Goal: Information Seeking & Learning: Learn about a topic

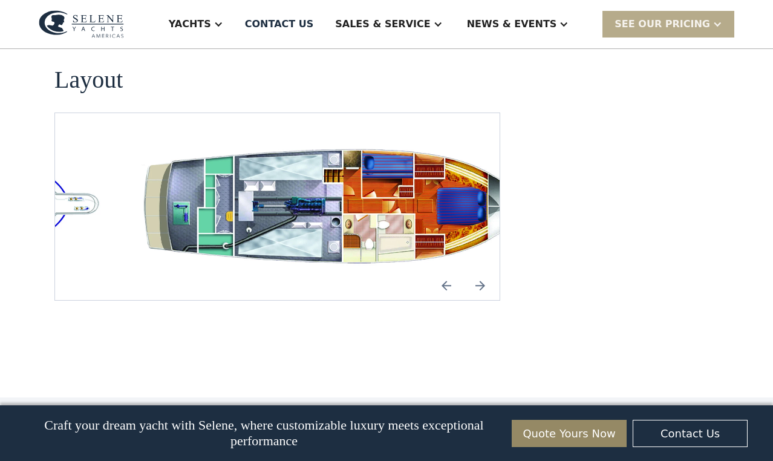
scroll to position [2322, 0]
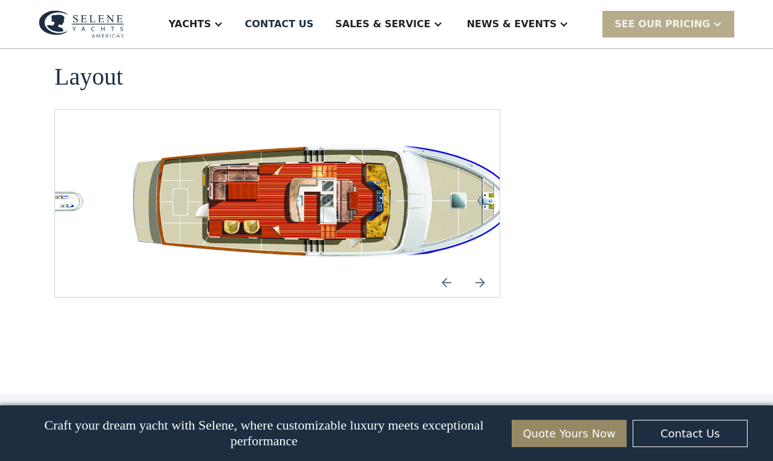
click at [480, 268] on img "Next slide" at bounding box center [480, 282] width 29 height 29
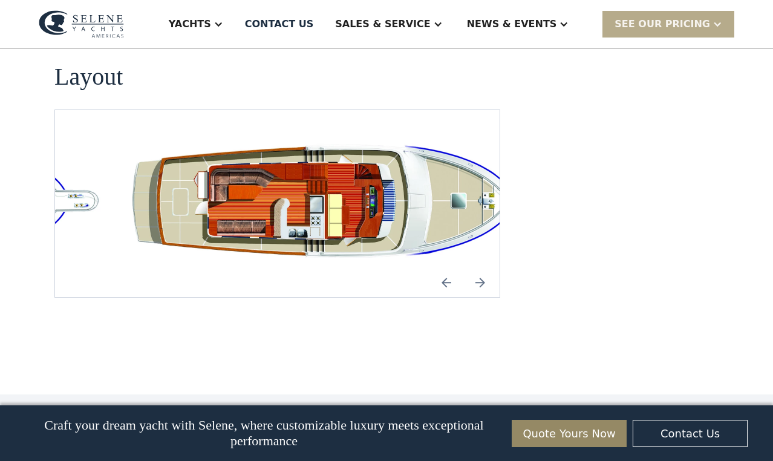
click at [480, 268] on img "Next slide" at bounding box center [480, 282] width 29 height 29
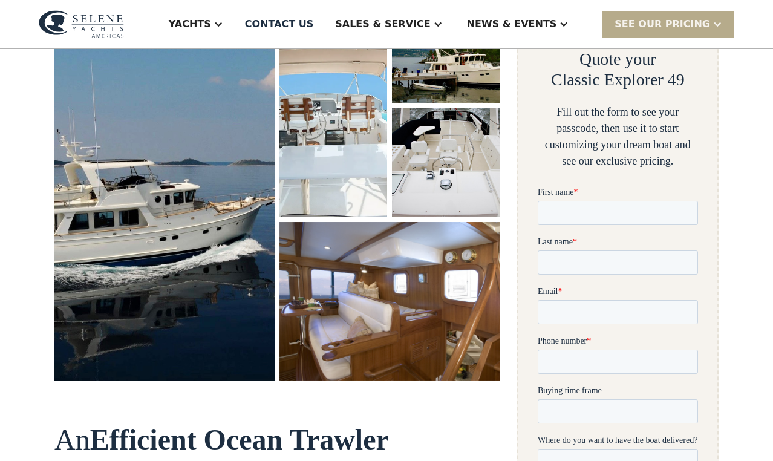
scroll to position [0, 0]
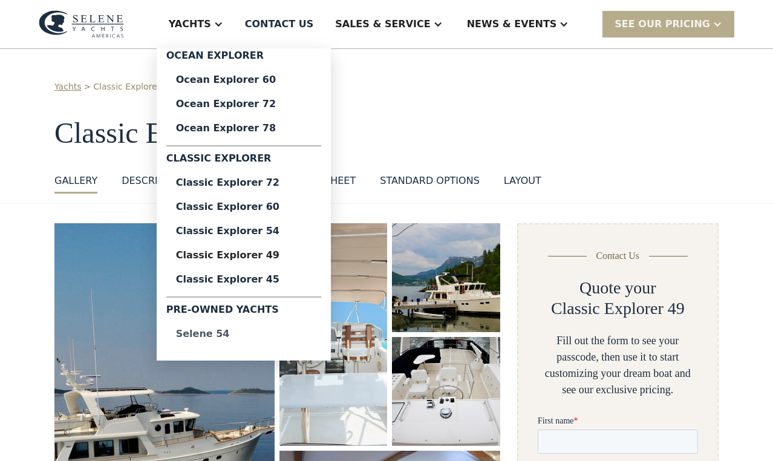
click at [222, 335] on div "Selene 54" at bounding box center [244, 334] width 136 height 10
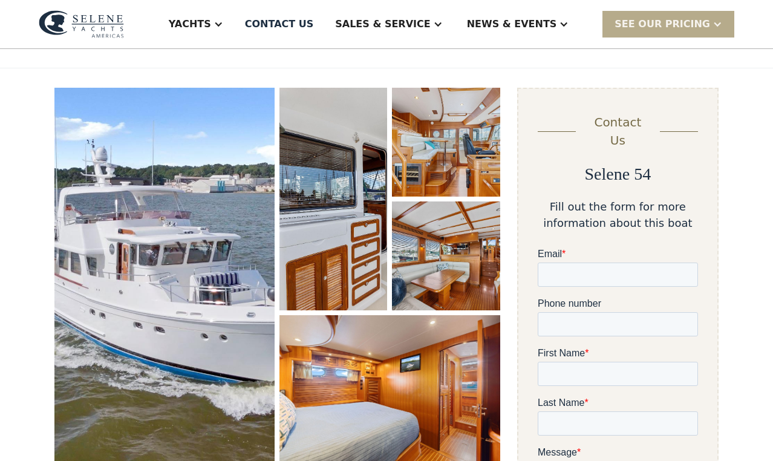
scroll to position [137, 0]
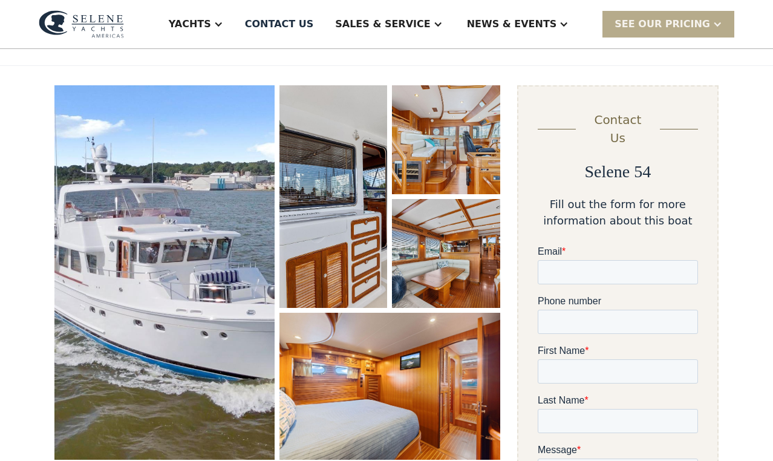
click at [230, 260] on img "open lightbox" at bounding box center [164, 272] width 220 height 375
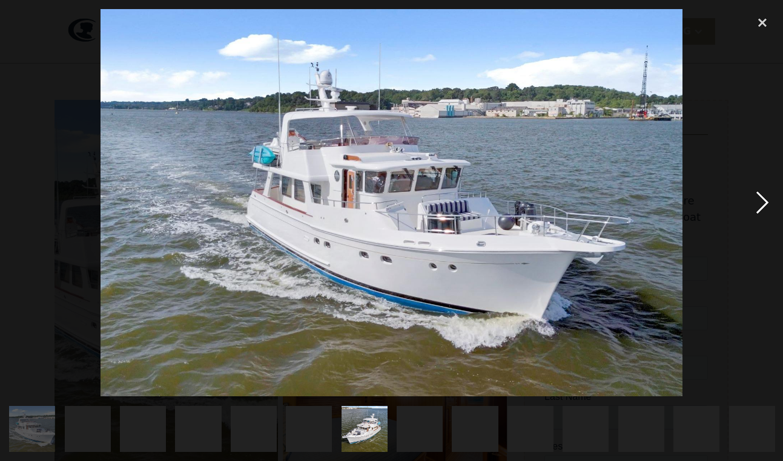
click at [761, 199] on div "next image" at bounding box center [761, 202] width 41 height 387
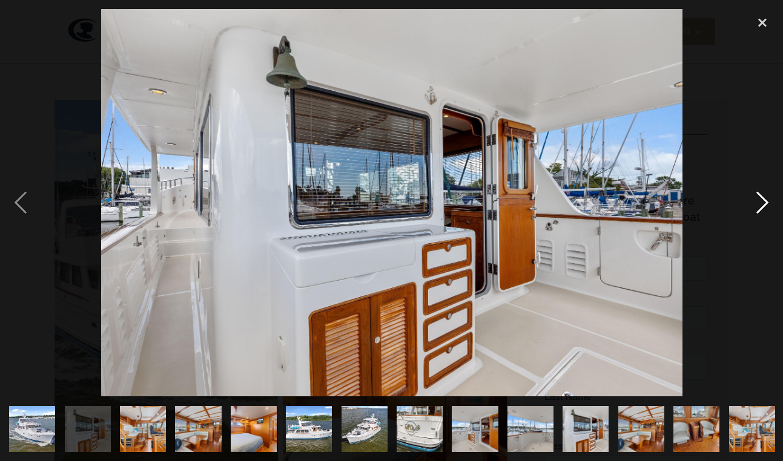
click at [758, 195] on div "next image" at bounding box center [761, 202] width 41 height 387
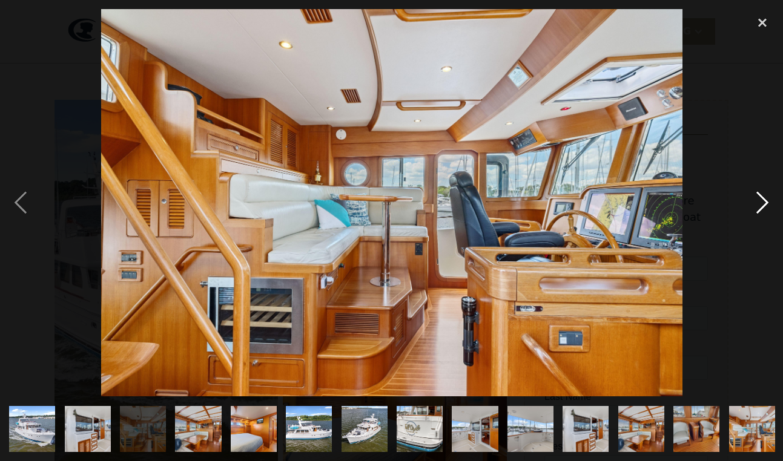
click at [760, 200] on div "next image" at bounding box center [761, 202] width 41 height 387
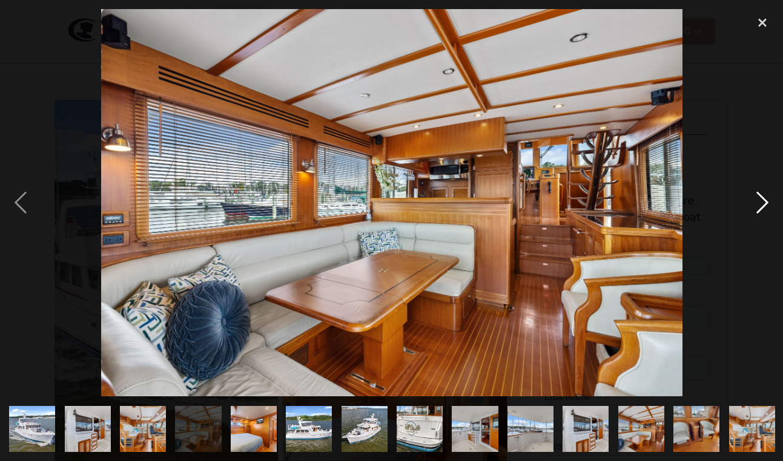
click at [763, 205] on div "next image" at bounding box center [761, 202] width 41 height 387
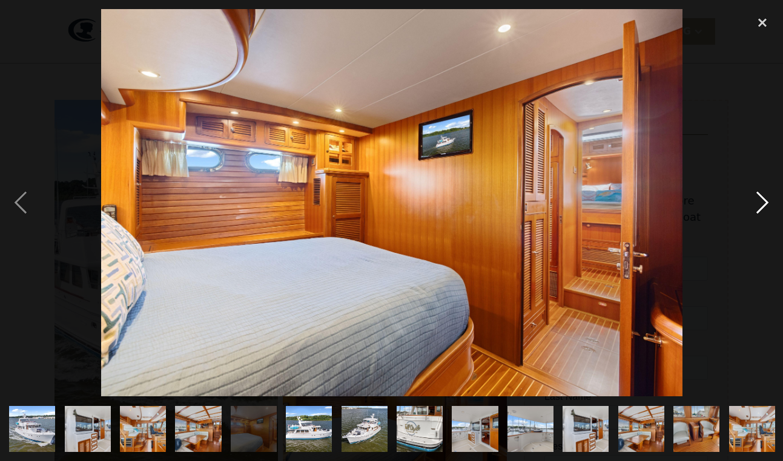
click at [763, 205] on div "next image" at bounding box center [761, 202] width 41 height 387
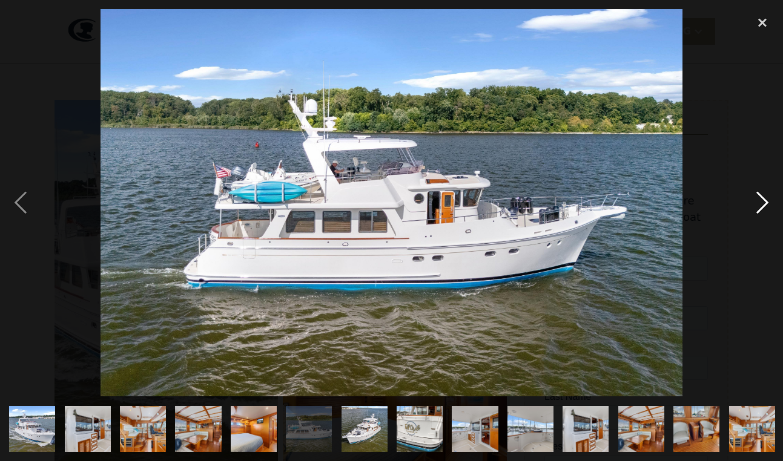
click at [764, 205] on div "next image" at bounding box center [761, 202] width 41 height 387
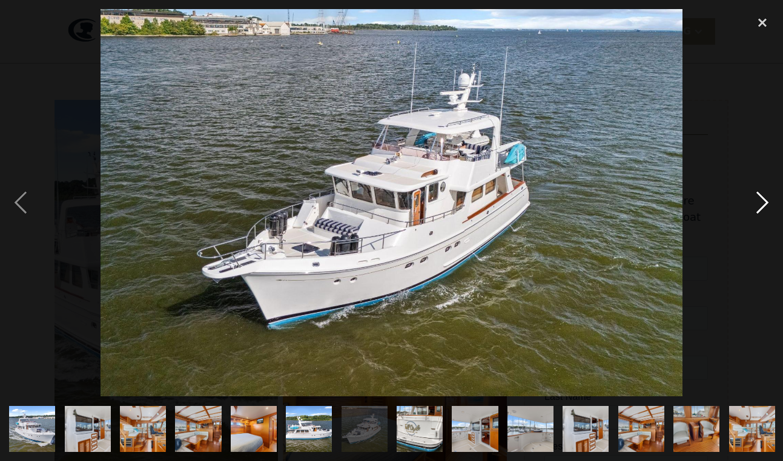
click at [764, 205] on div "next image" at bounding box center [761, 202] width 41 height 387
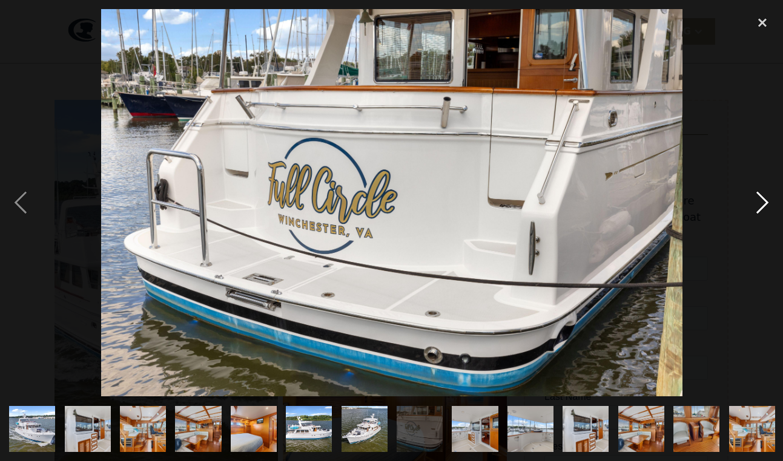
click at [764, 205] on div "next image" at bounding box center [761, 202] width 41 height 387
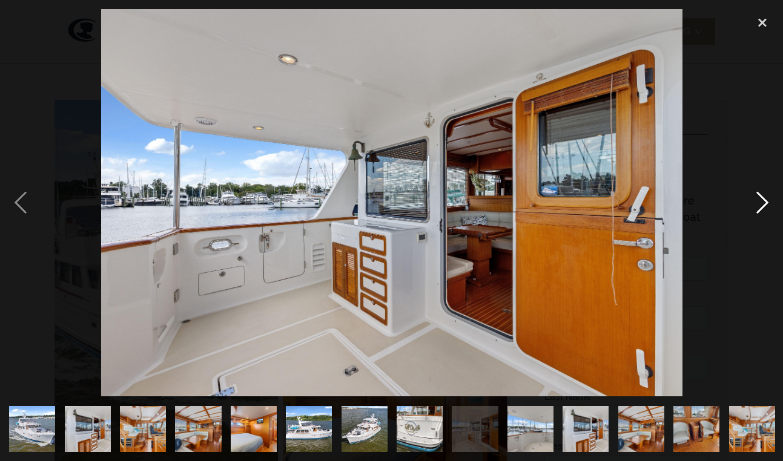
click at [764, 205] on div "next image" at bounding box center [761, 202] width 41 height 387
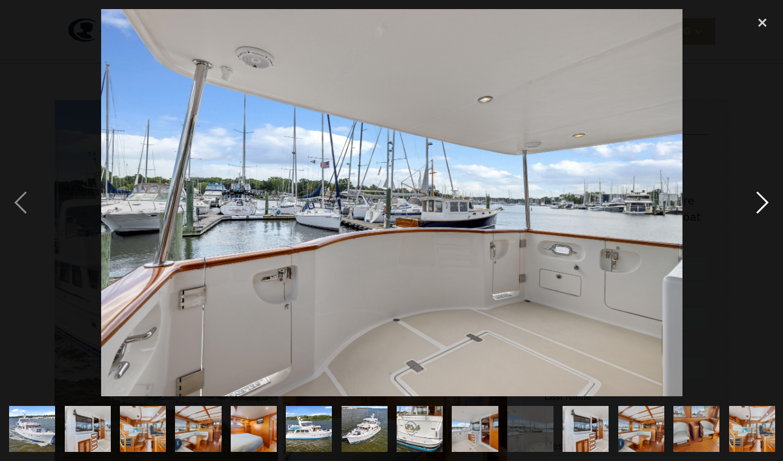
click at [764, 205] on div "next image" at bounding box center [761, 202] width 41 height 387
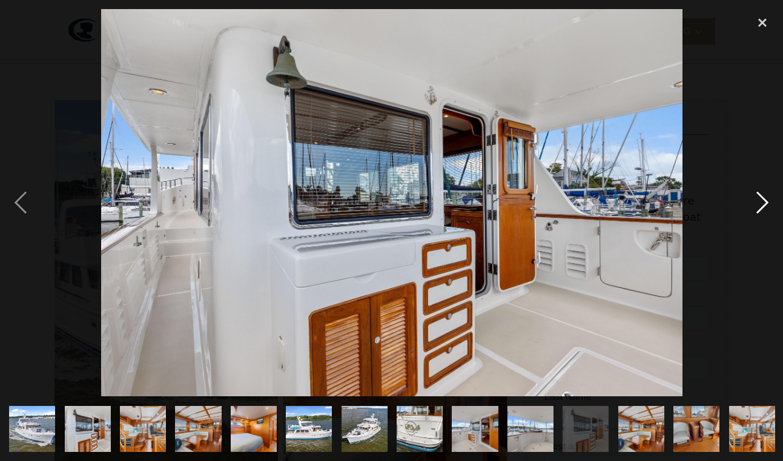
click at [764, 205] on div "next image" at bounding box center [761, 202] width 41 height 387
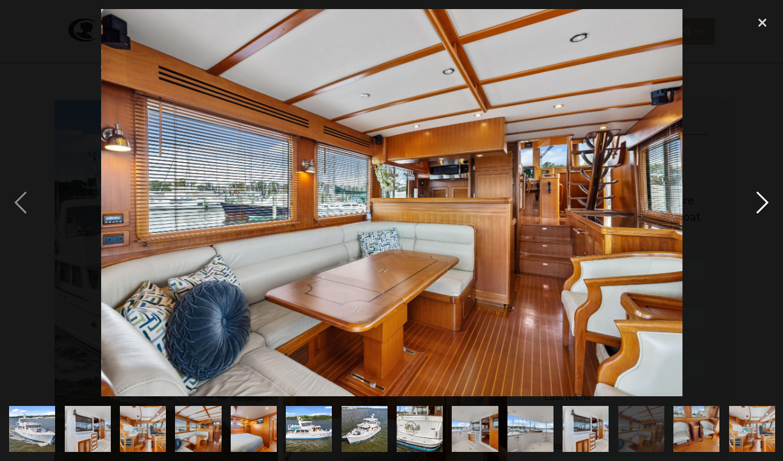
click at [764, 205] on div "next image" at bounding box center [761, 202] width 41 height 387
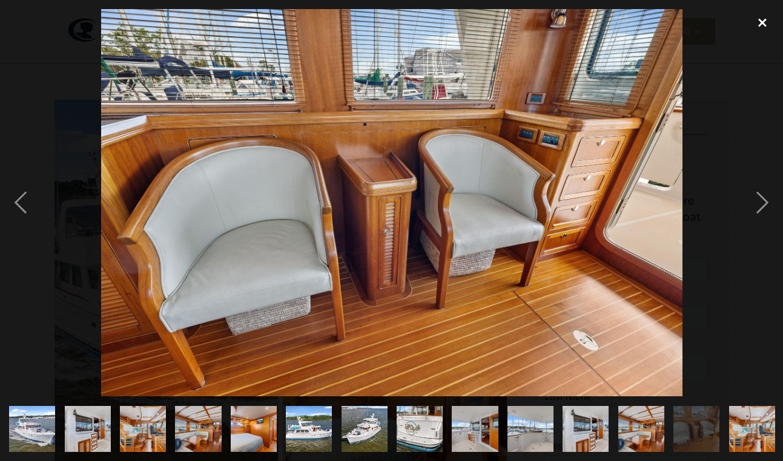
click at [761, 21] on div "close lightbox" at bounding box center [761, 22] width 41 height 27
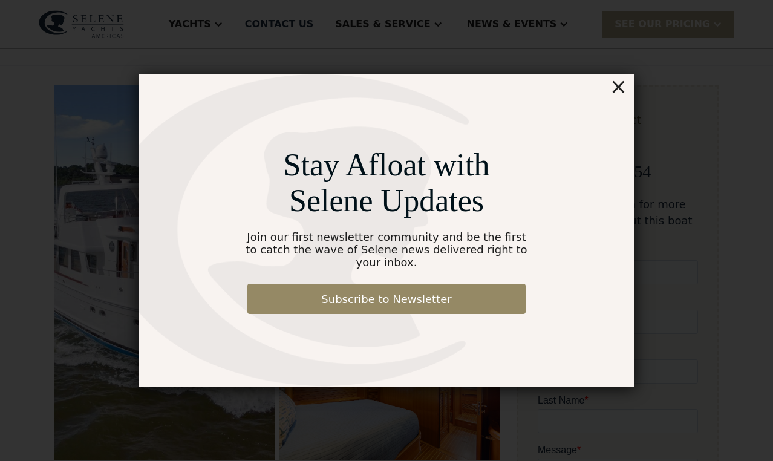
click at [624, 93] on div "×" at bounding box center [619, 86] width 18 height 24
